Goal: Navigation & Orientation: Find specific page/section

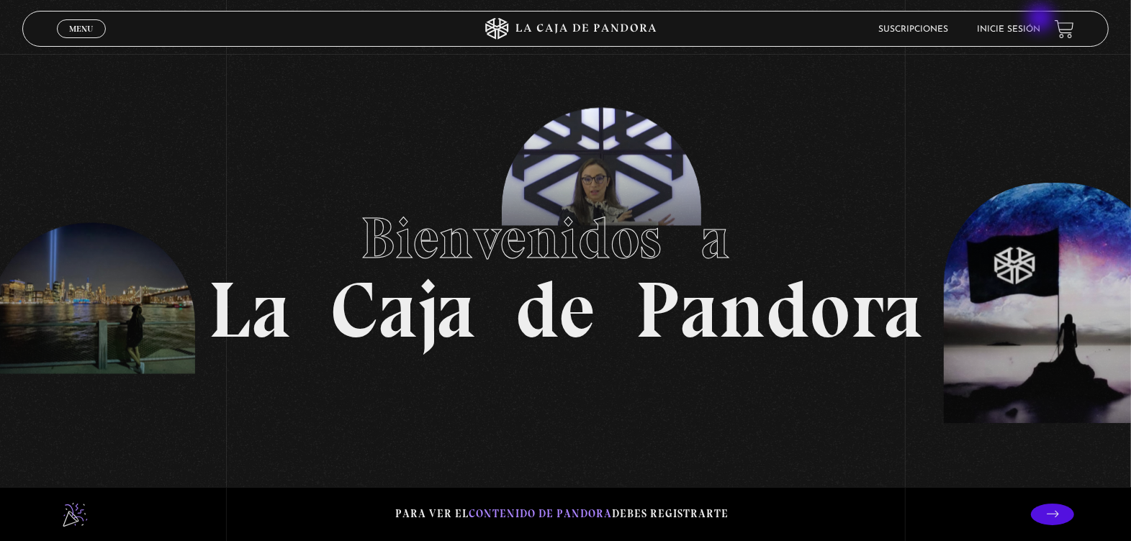
click at [1040, 18] on li "Inicie sesión" at bounding box center [1008, 29] width 63 height 22
click at [1037, 32] on link "Inicie sesión" at bounding box center [1008, 29] width 63 height 9
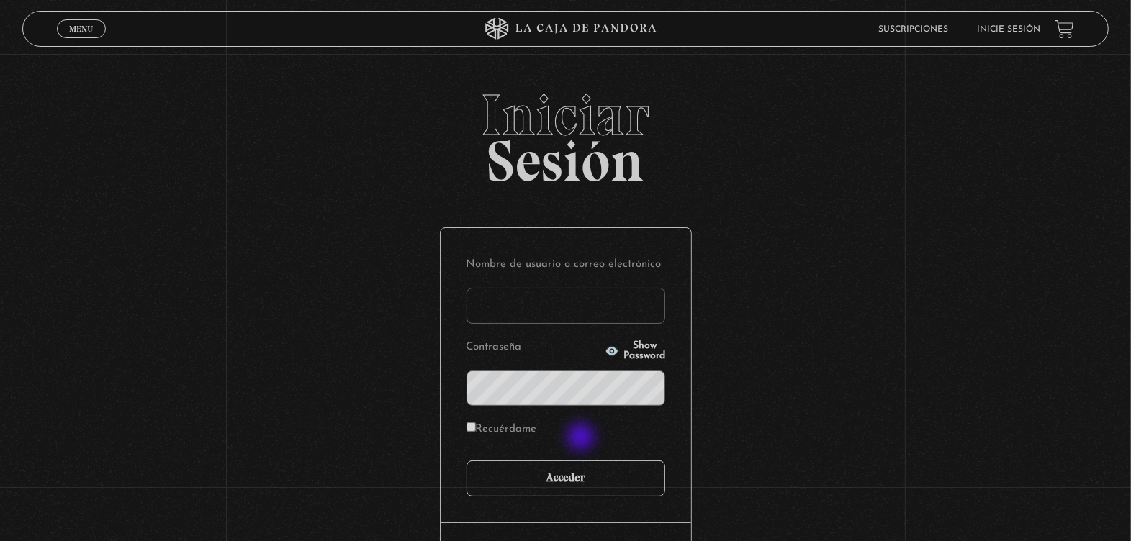
type input "[EMAIL_ADDRESS][DOMAIN_NAME]"
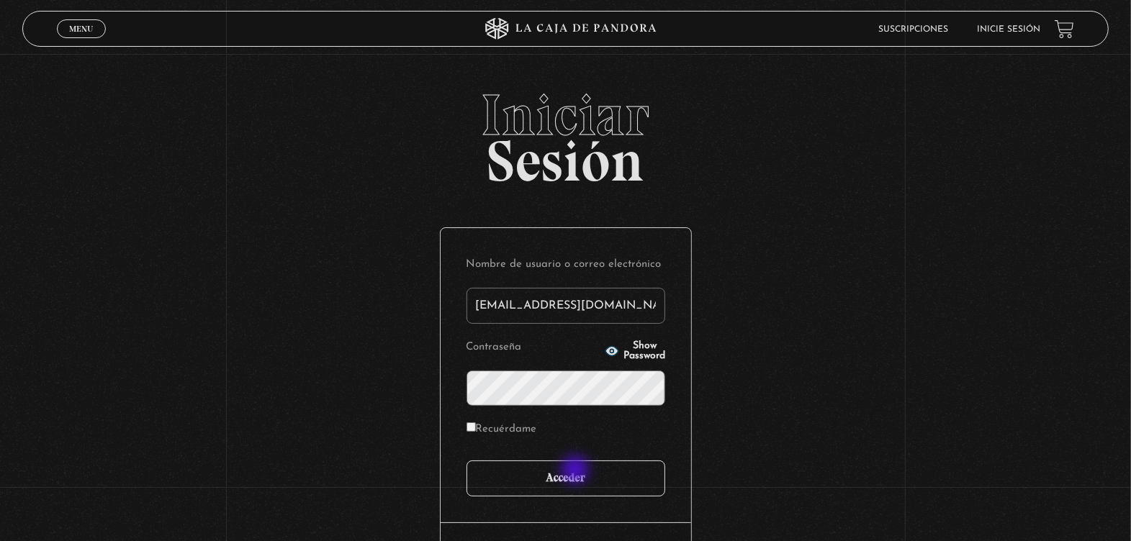
click at [577, 472] on input "Acceder" at bounding box center [566, 479] width 199 height 36
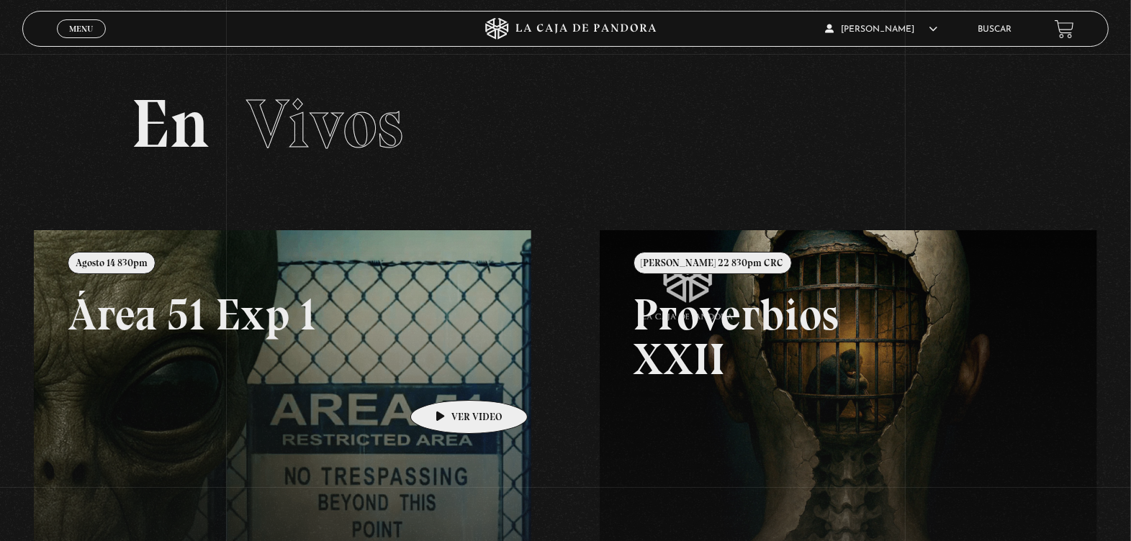
click at [446, 379] on link at bounding box center [599, 500] width 1131 height 541
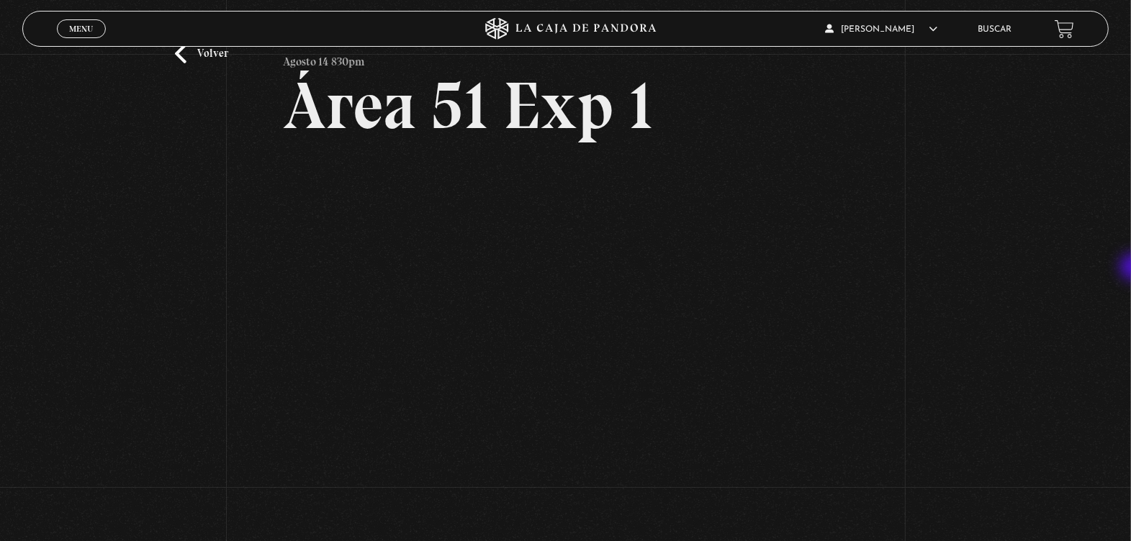
scroll to position [68, 0]
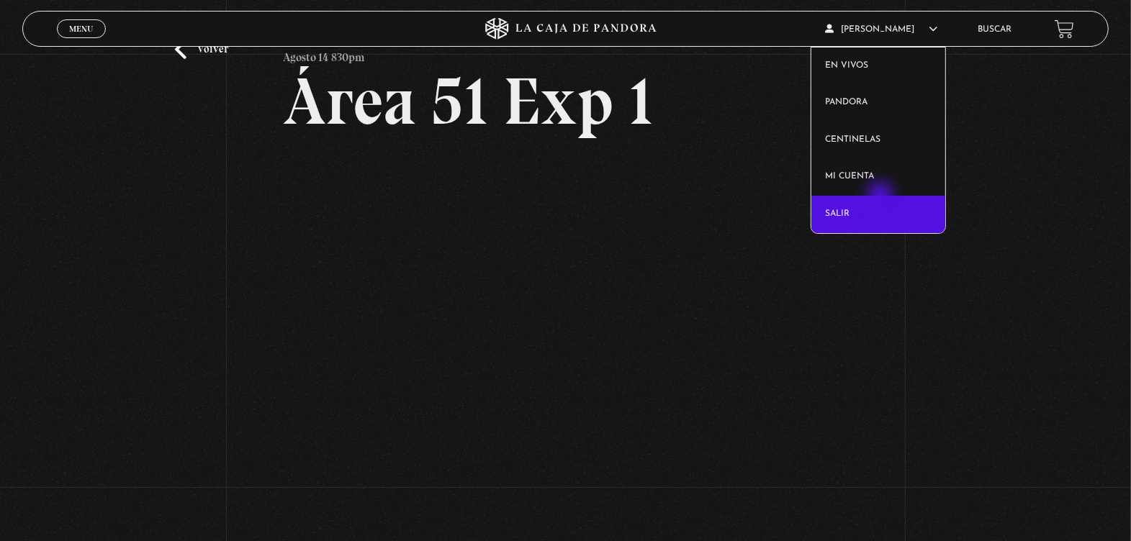
click at [882, 197] on link "Salir" at bounding box center [879, 214] width 135 height 37
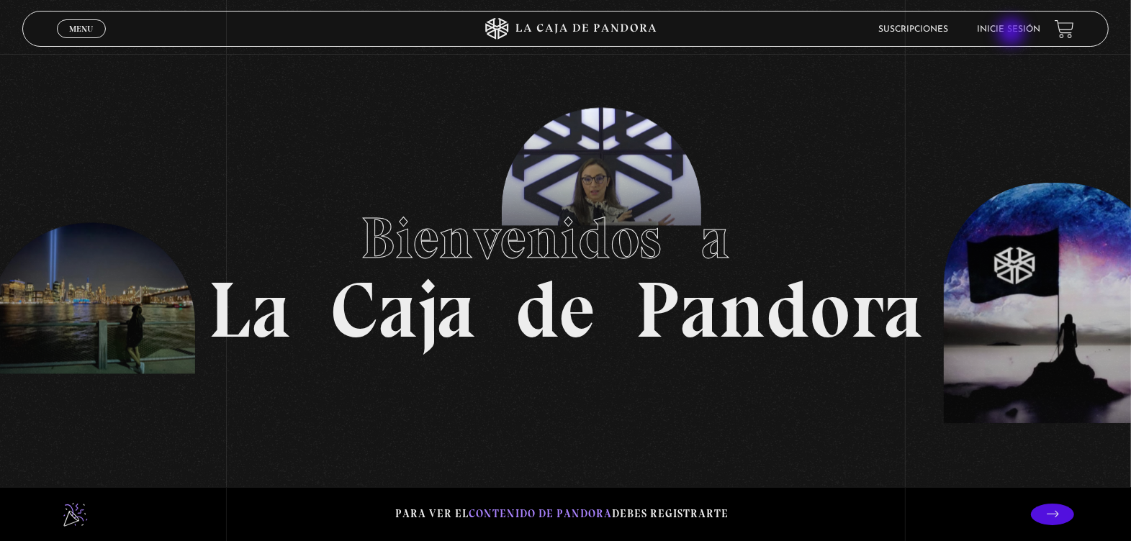
click at [1025, 26] on link "Inicie sesión" at bounding box center [1008, 29] width 63 height 9
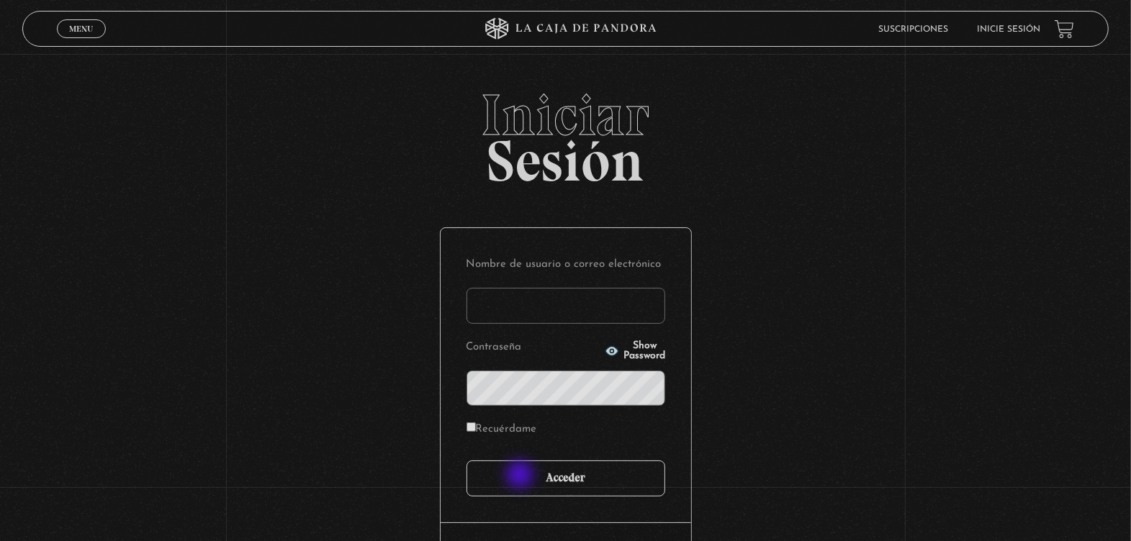
type input "marymonge189@gmail.com"
click at [522, 477] on input "Acceder" at bounding box center [566, 479] width 199 height 36
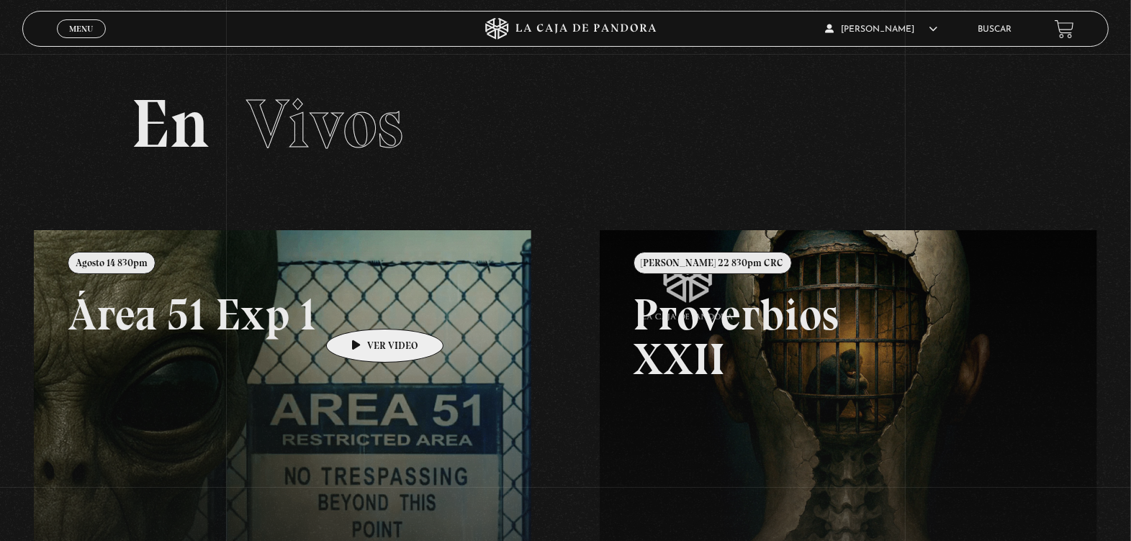
click at [362, 307] on link at bounding box center [599, 500] width 1131 height 541
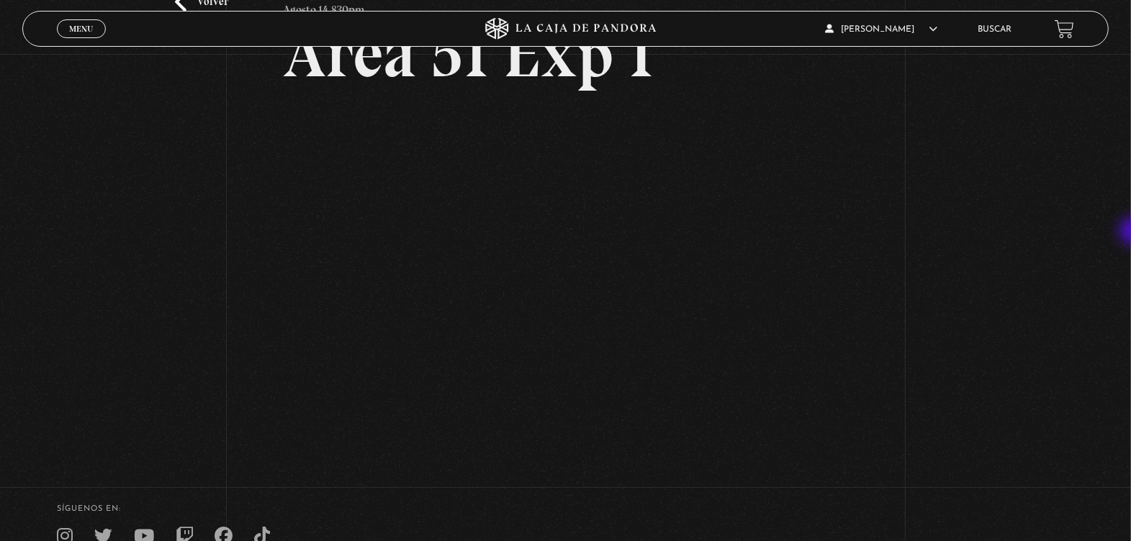
scroll to position [123, 0]
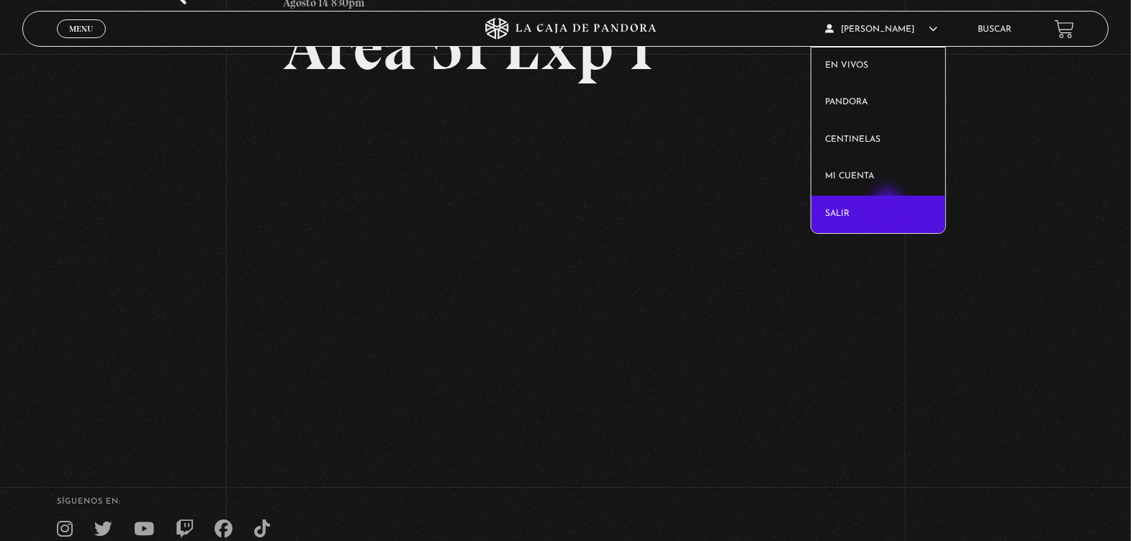
click at [889, 204] on link "Salir" at bounding box center [879, 214] width 135 height 37
